Goal: Task Accomplishment & Management: Complete application form

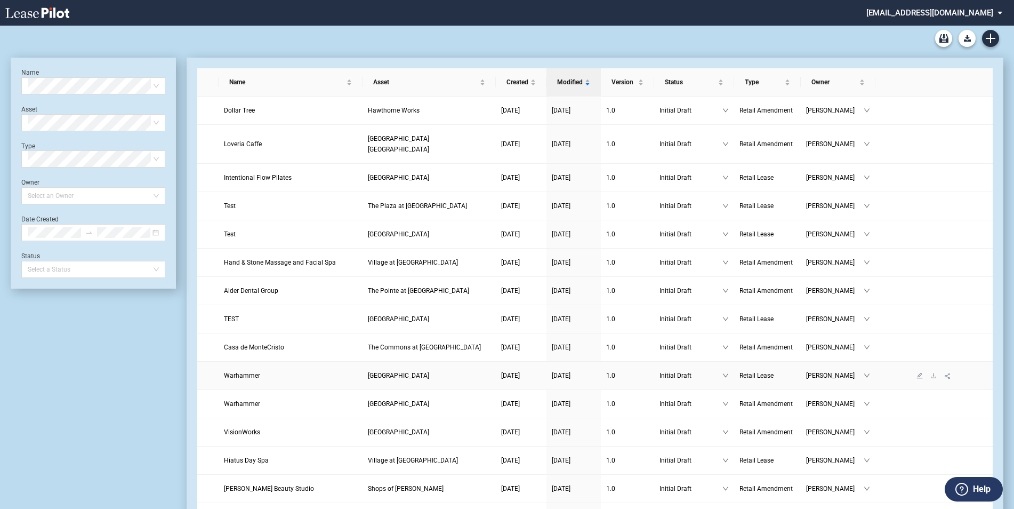
click at [401, 372] on span "[GEOGRAPHIC_DATA]" at bounding box center [398, 375] width 61 height 7
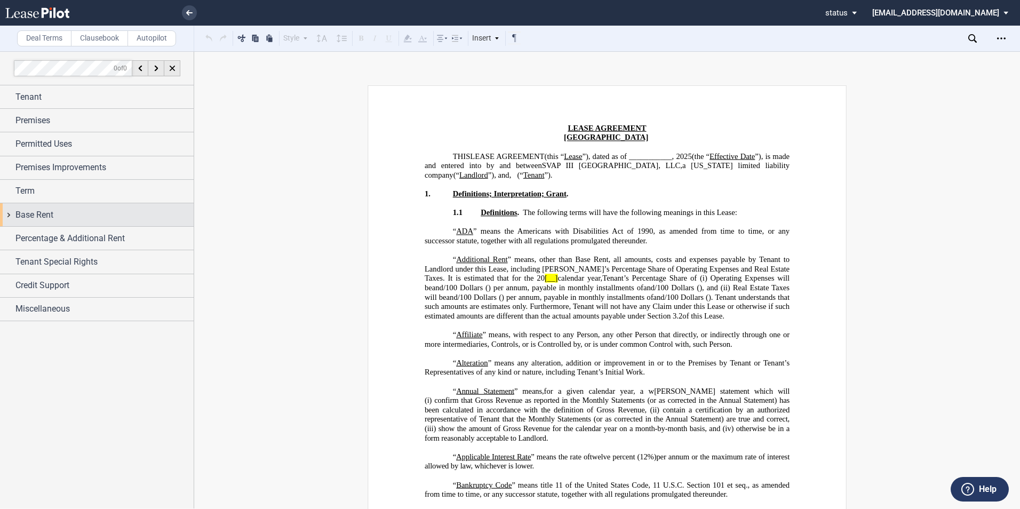
click at [9, 213] on div "Base Rent" at bounding box center [97, 214] width 194 height 23
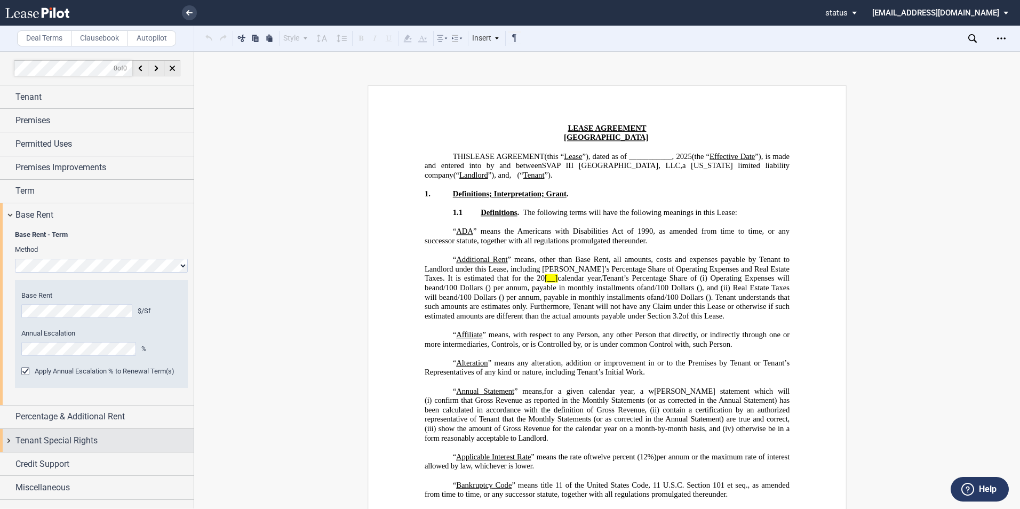
click at [9, 439] on div "Tenant Special Rights" at bounding box center [97, 440] width 194 height 23
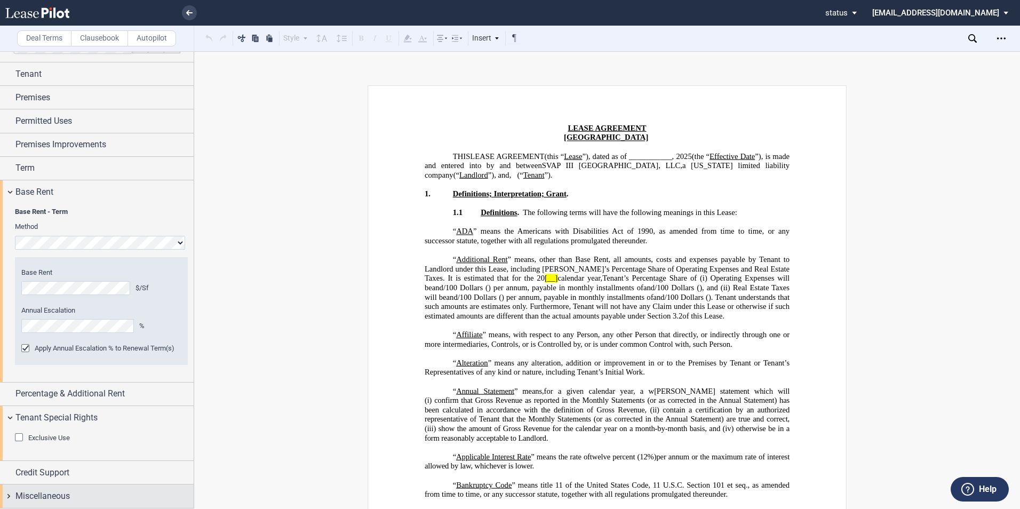
click at [11, 494] on div "Miscellaneous" at bounding box center [97, 495] width 194 height 23
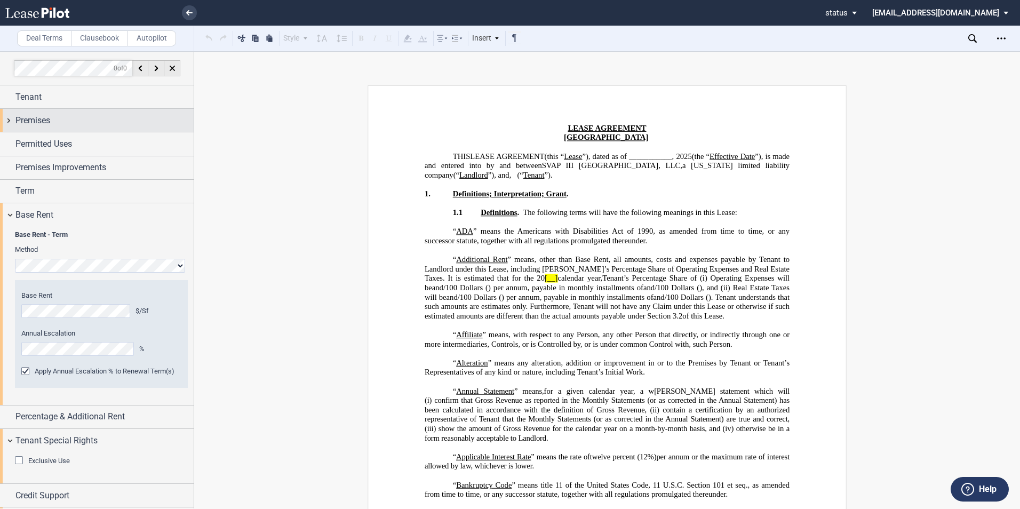
click at [10, 122] on div "Premises" at bounding box center [97, 120] width 194 height 23
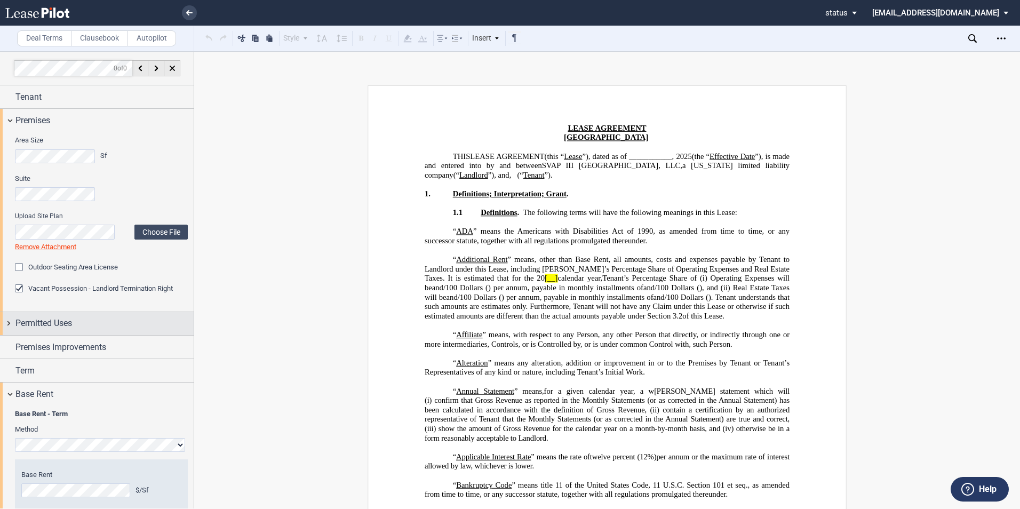
click at [9, 323] on div "Permitted Uses" at bounding box center [97, 323] width 194 height 23
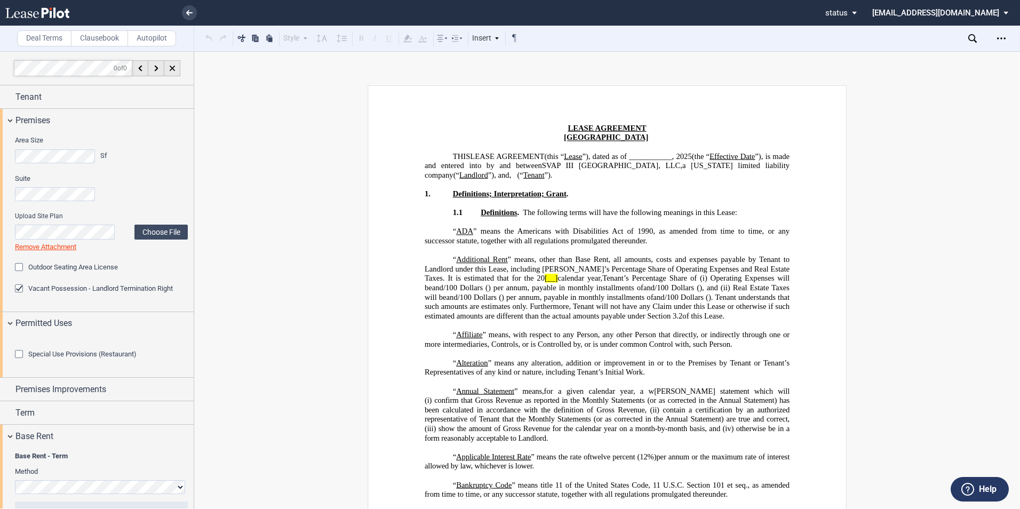
scroll to position [53, 0]
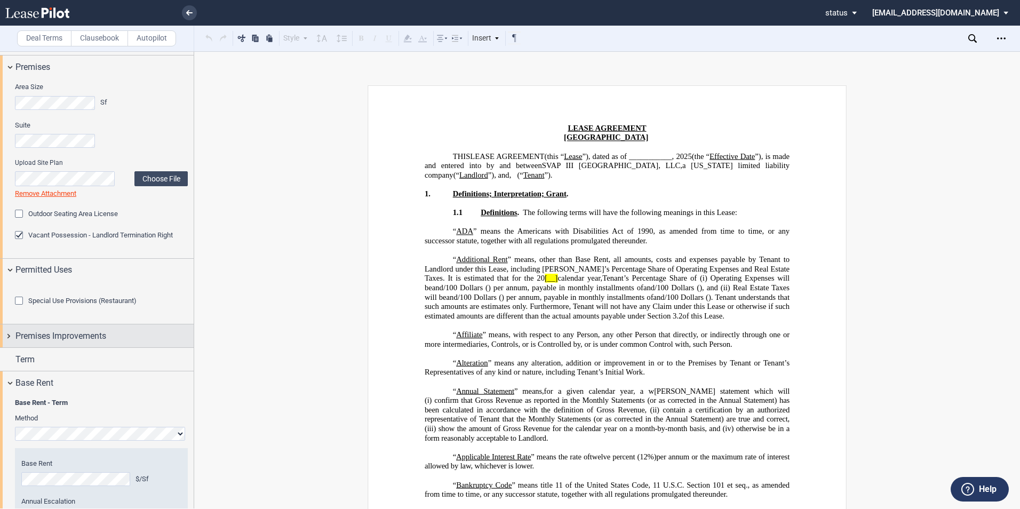
click at [9, 347] on div "Premises Improvements" at bounding box center [97, 335] width 194 height 23
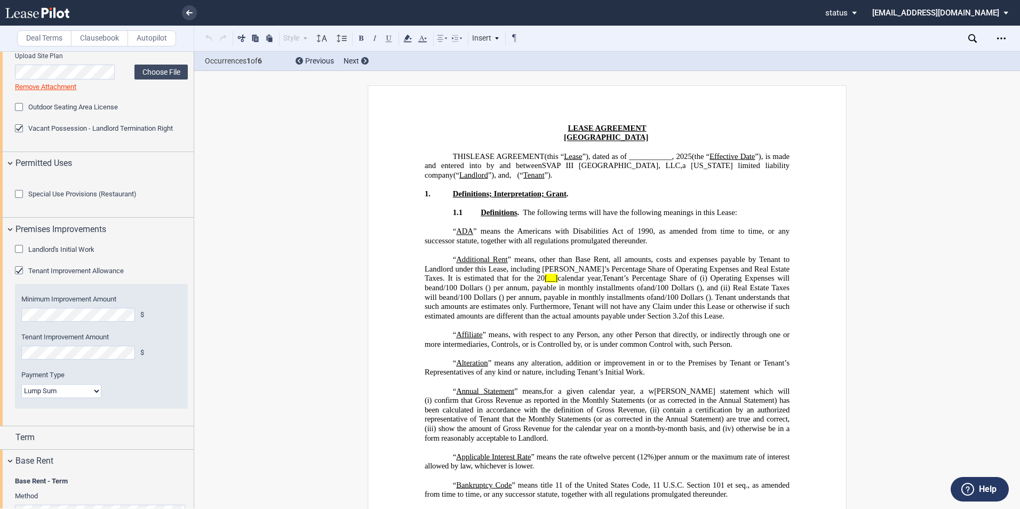
scroll to position [4259, 0]
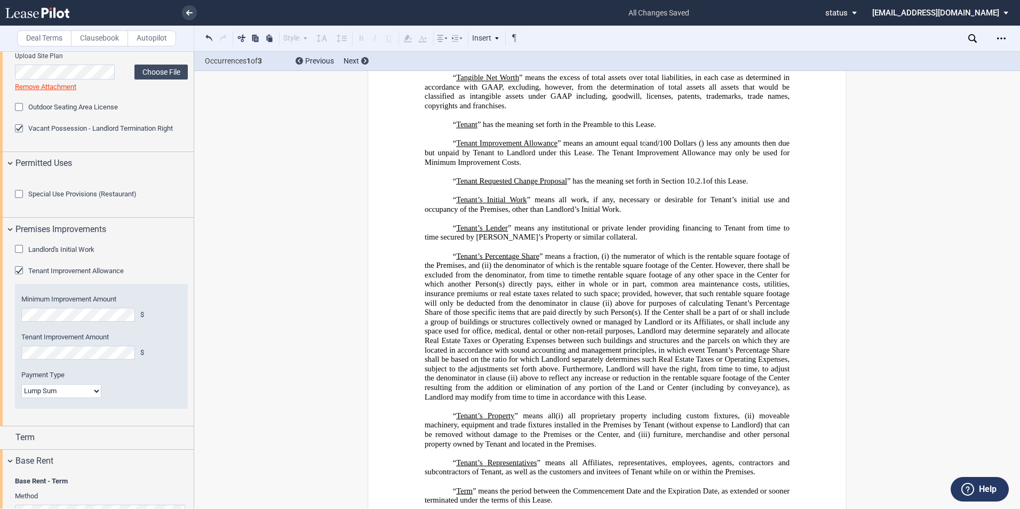
click at [0, 412] on html ".bocls-1{fill:#26354a;fill-rule:evenodd} Loading... × all changes saved Pending…" at bounding box center [510, 254] width 1020 height 509
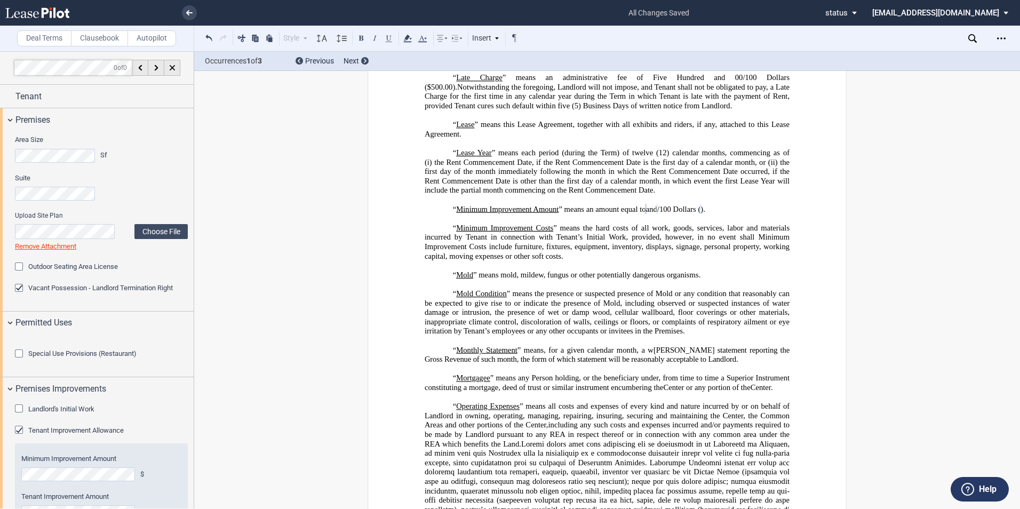
scroll to position [0, 0]
click at [7, 96] on div "Tenant" at bounding box center [97, 96] width 194 height 23
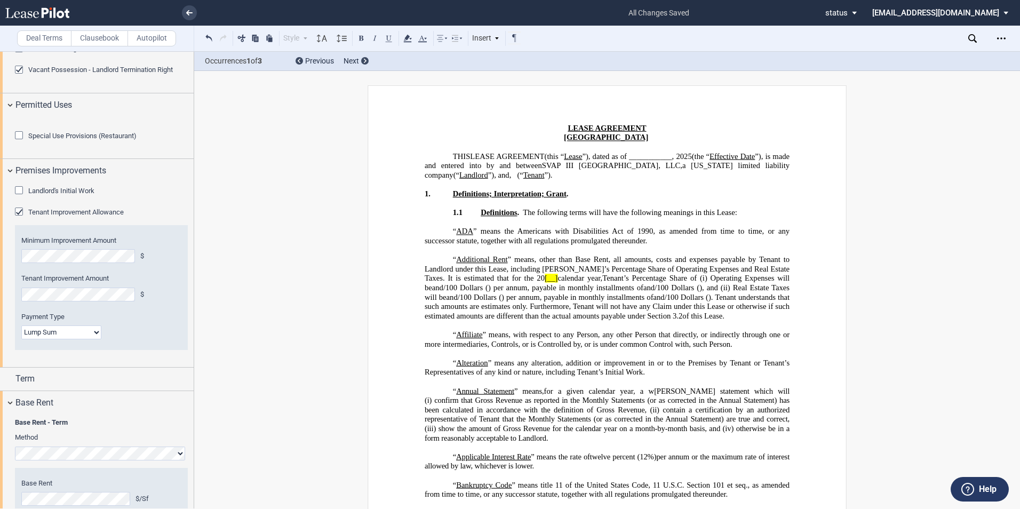
scroll to position [747, 0]
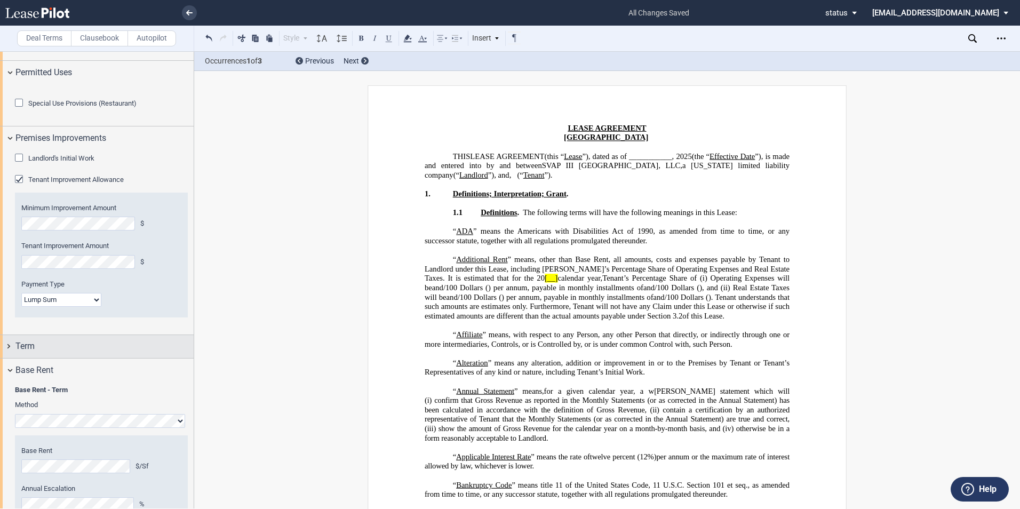
click at [10, 358] on div "Term" at bounding box center [97, 346] width 194 height 23
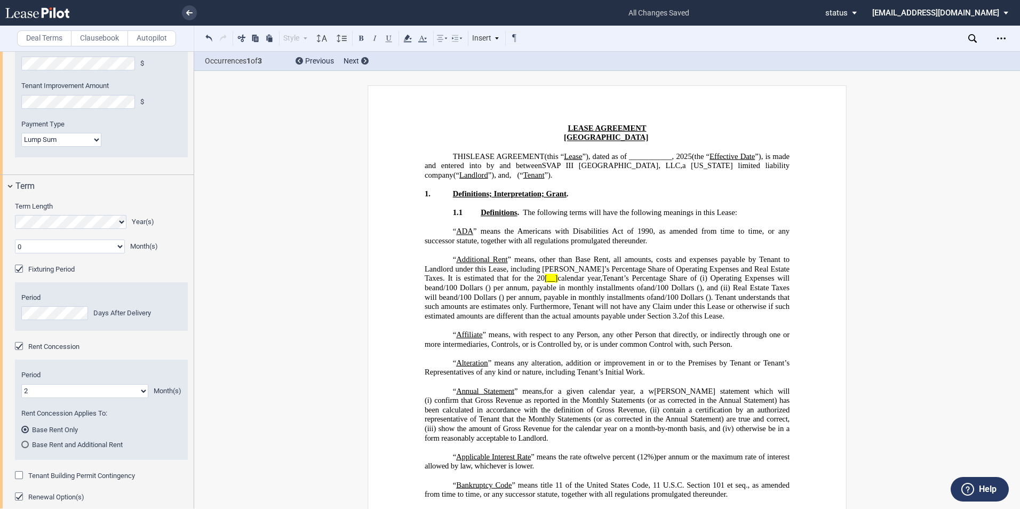
scroll to position [960, 0]
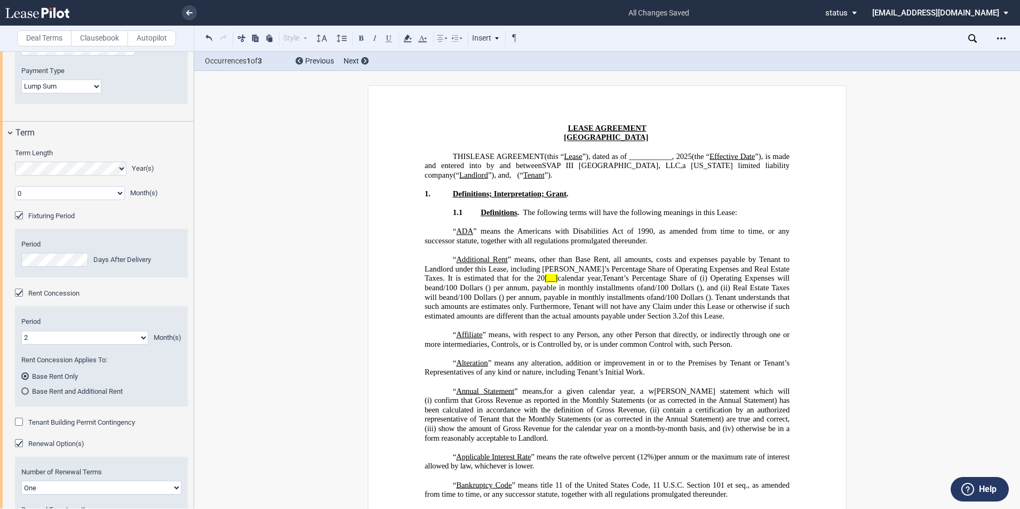
click at [28, 395] on div "Base Rent and Additional Rent" at bounding box center [24, 390] width 7 height 7
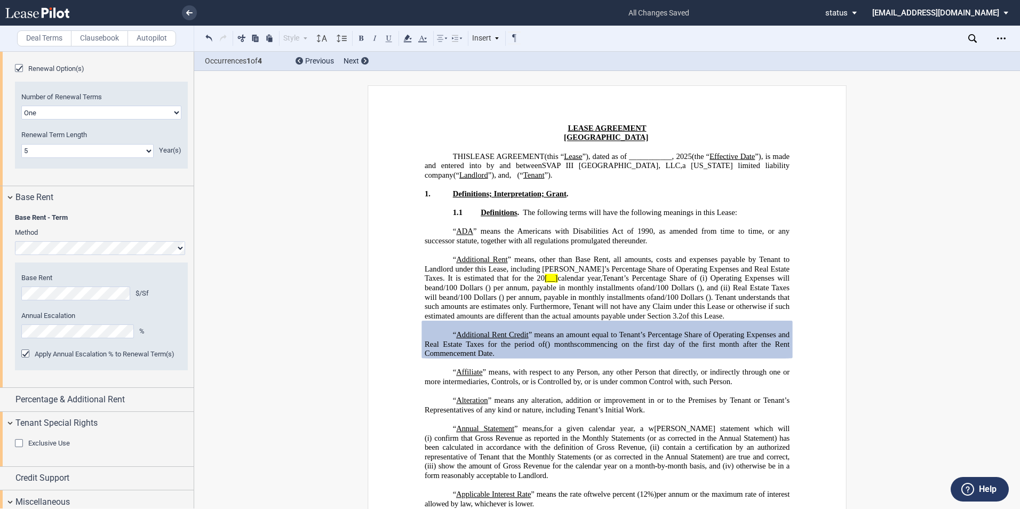
scroll to position [1386, 0]
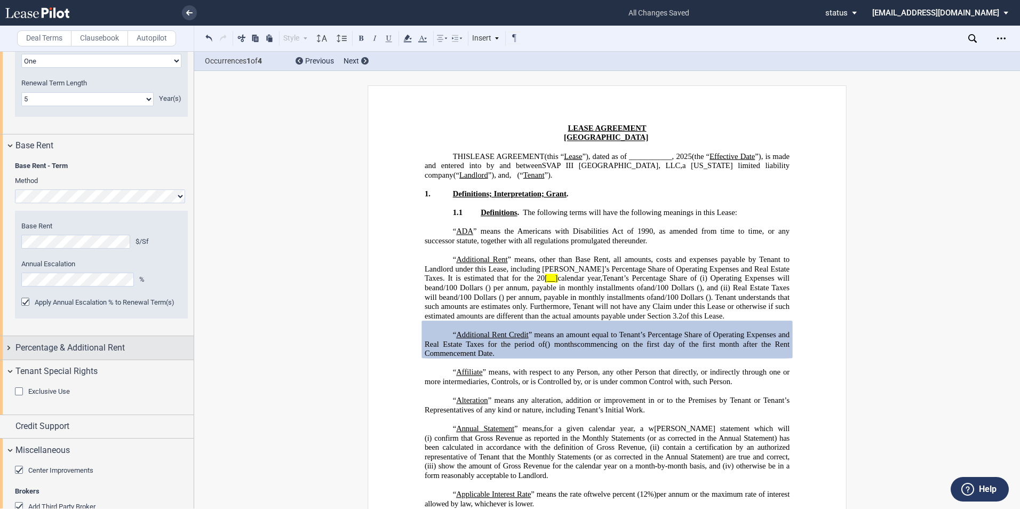
click at [12, 359] on div "Percentage & Additional Rent" at bounding box center [97, 347] width 194 height 23
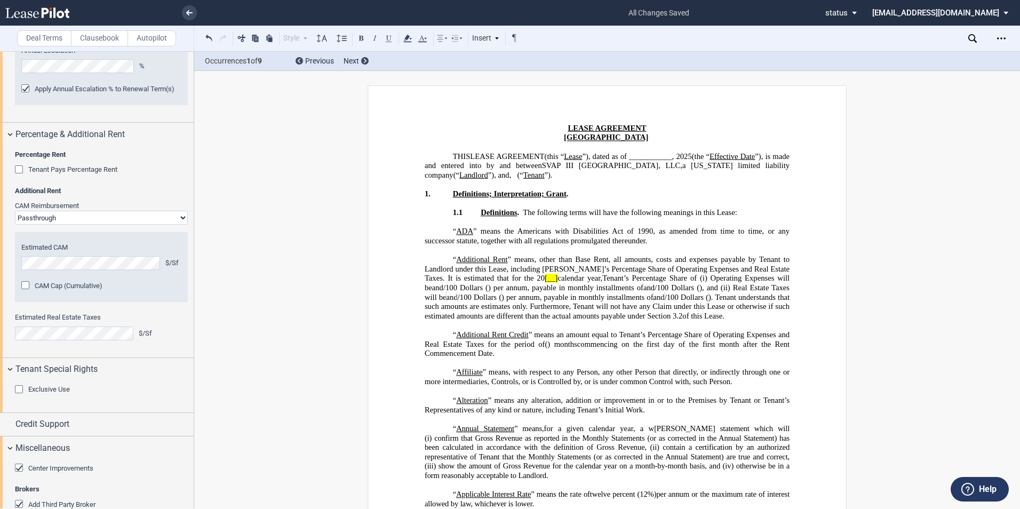
scroll to position [1653, 0]
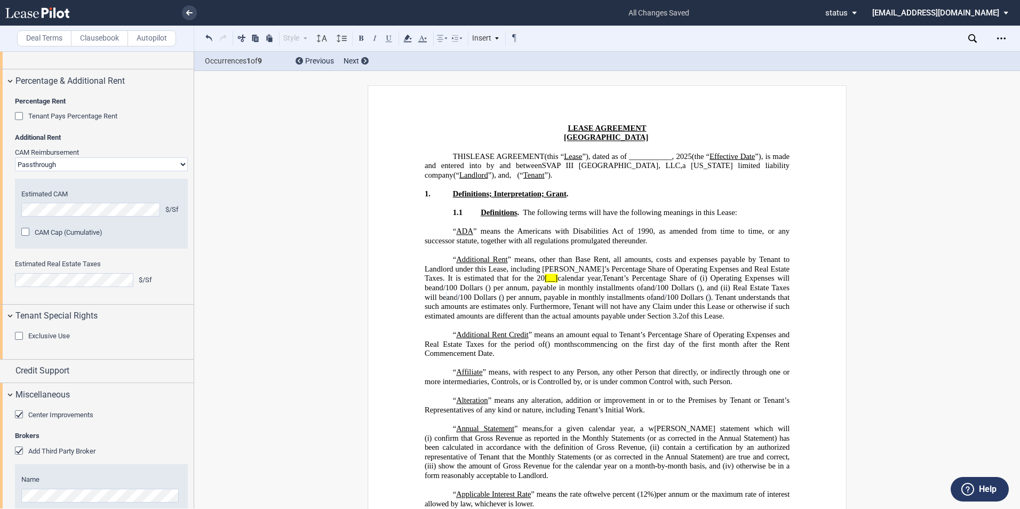
click at [20, 342] on div "Exclusive Use" at bounding box center [20, 337] width 11 height 11
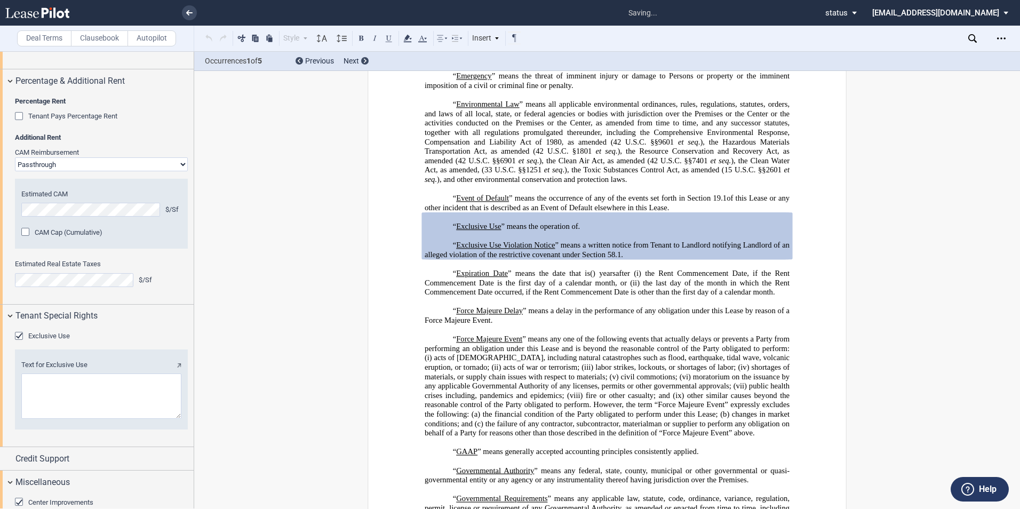
scroll to position [1123, 0]
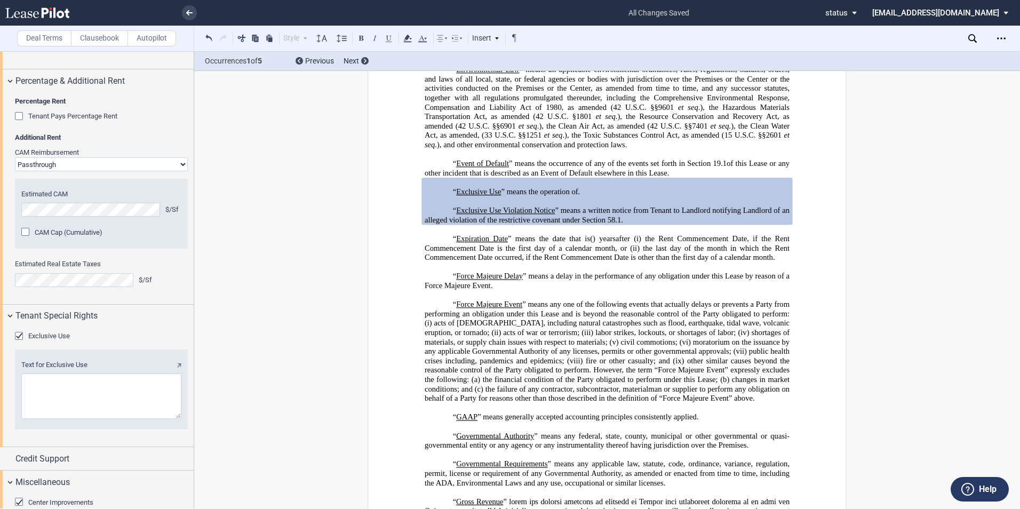
click at [61, 419] on textarea "Text for Exclusive Use" at bounding box center [101, 395] width 160 height 45
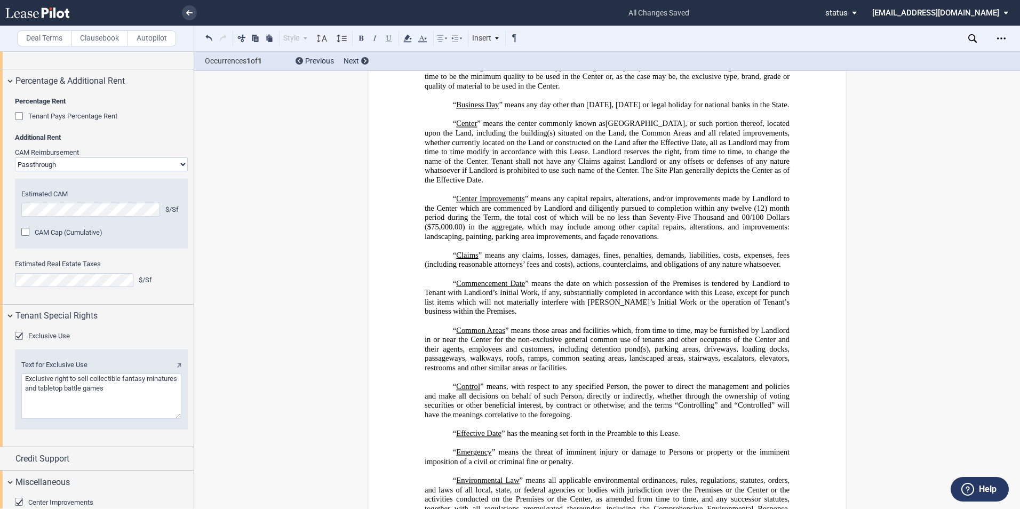
scroll to position [483, 0]
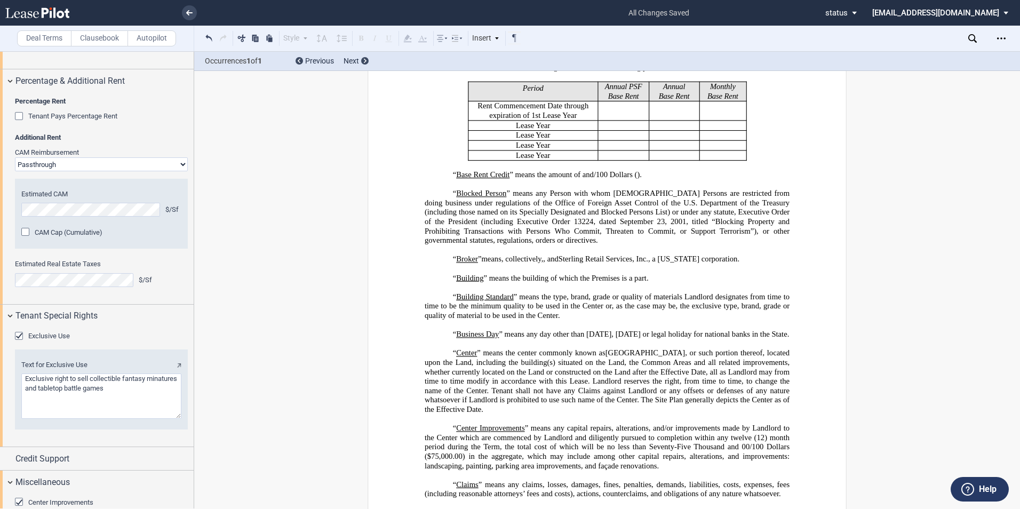
drag, startPoint x: 141, startPoint y: 447, endPoint x: 24, endPoint y: 438, distance: 117.2
click at [24, 419] on textarea "Text for Exclusive Use" at bounding box center [101, 395] width 160 height 45
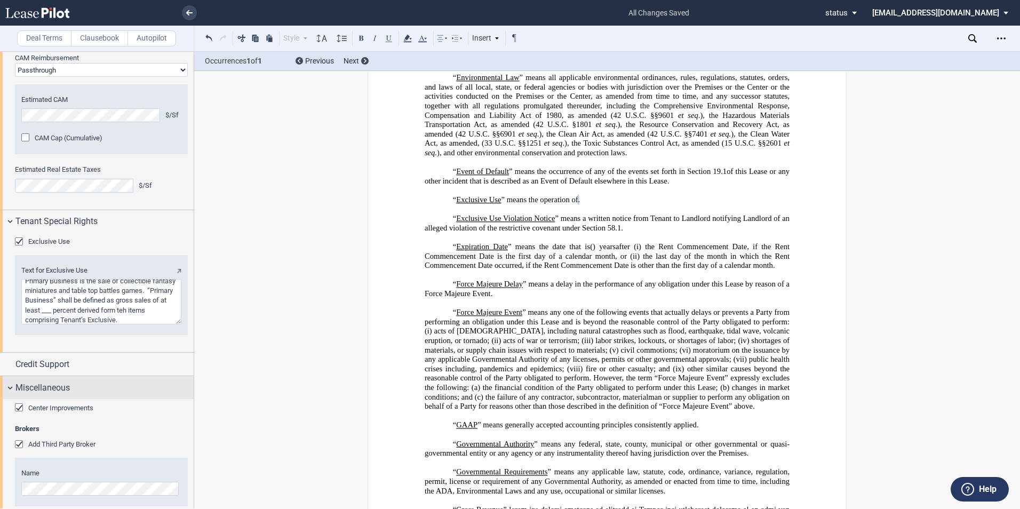
scroll to position [1760, 0]
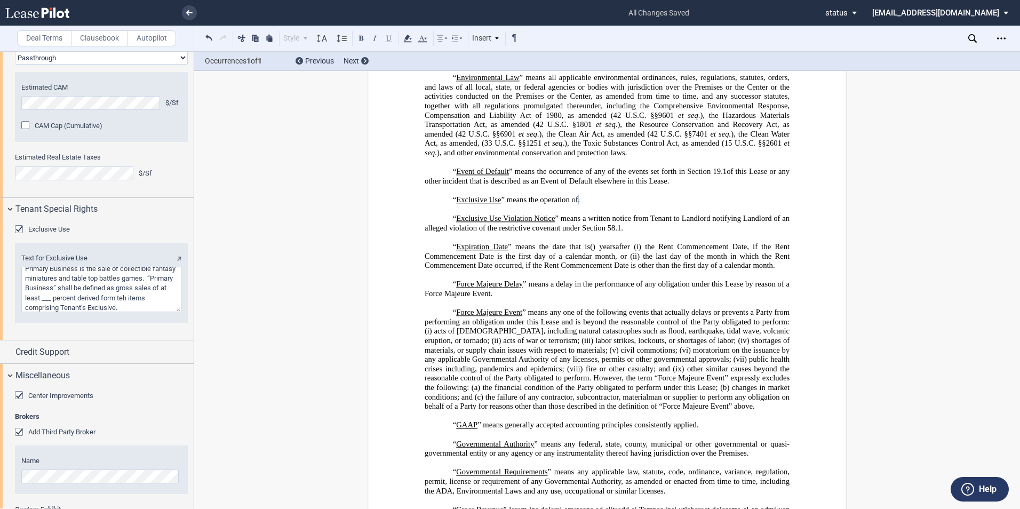
click at [49, 312] on textarea "Text for Exclusive Use" at bounding box center [101, 289] width 160 height 45
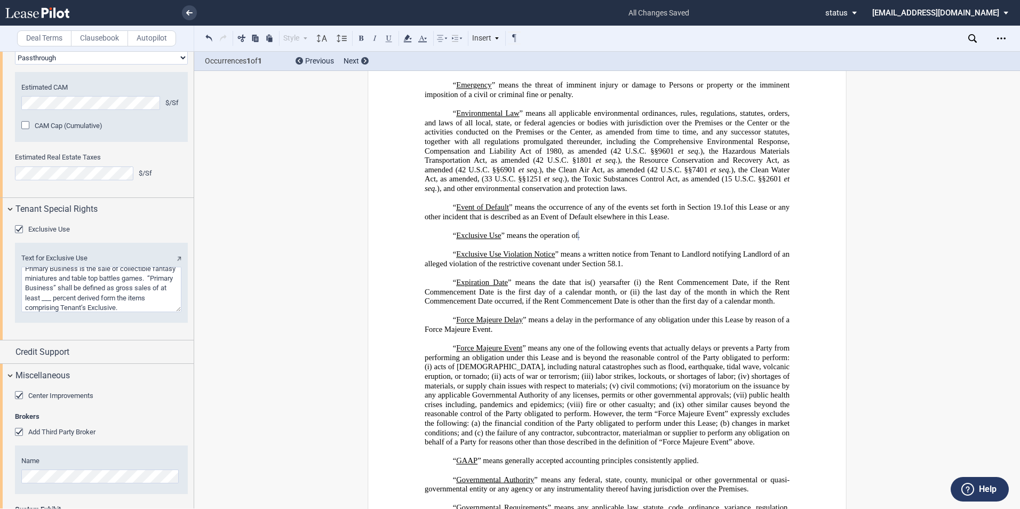
scroll to position [1062, 0]
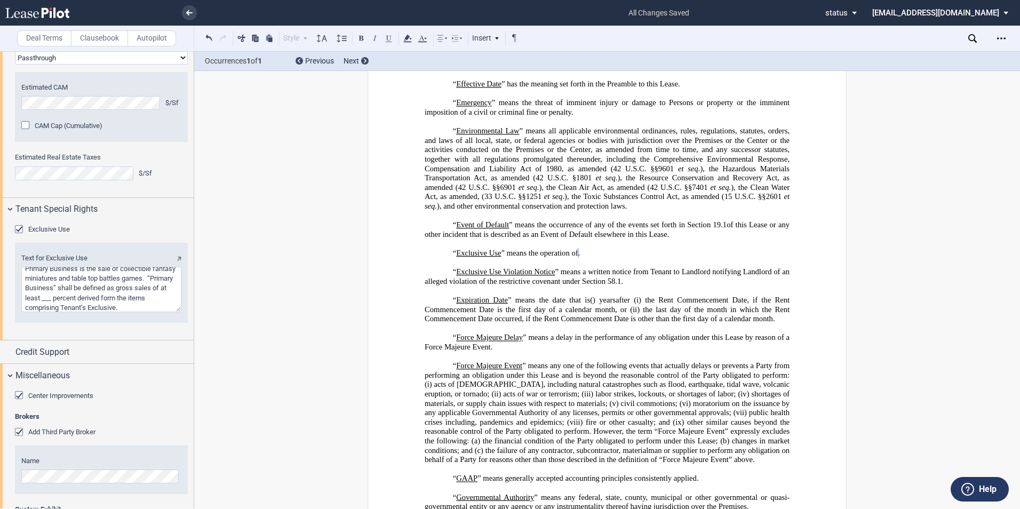
type textarea "Primary Business is the sale of collectible fantasy miniatures and table top ba…"
